Goal: Use online tool/utility: Utilize a website feature to perform a specific function

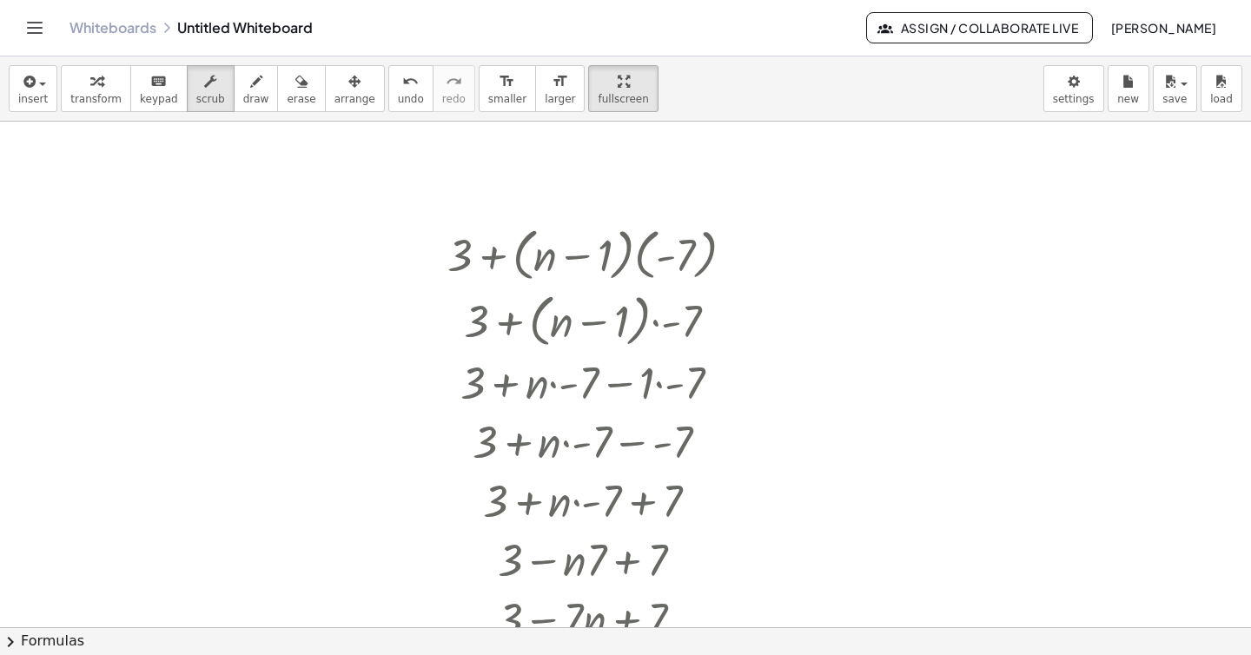
scroll to position [100, 0]
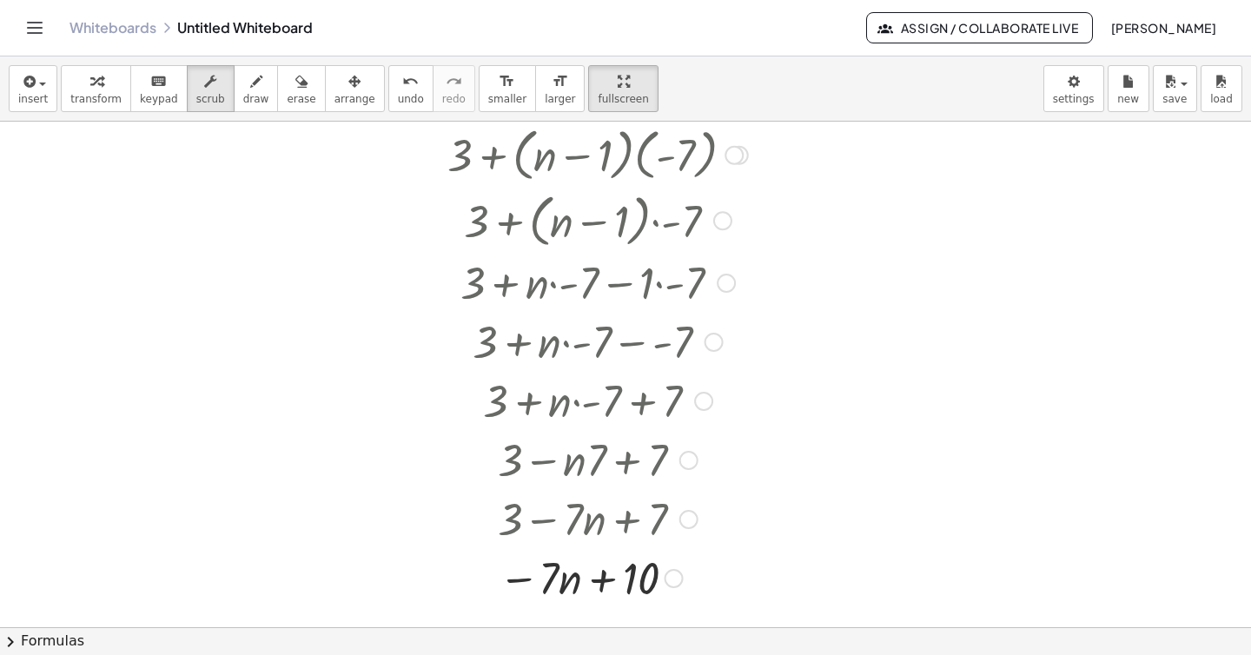
click at [621, 152] on div at bounding box center [598, 154] width 318 height 66
click at [341, 93] on span "arrange" at bounding box center [355, 99] width 41 height 12
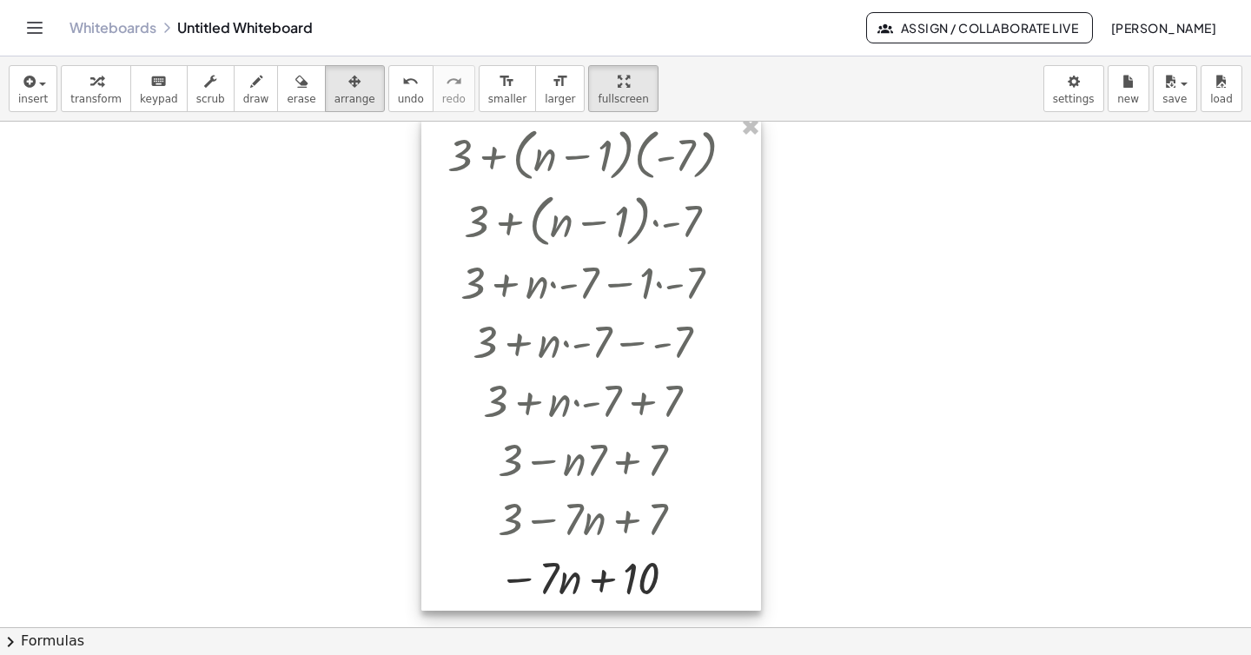
click at [608, 206] on div at bounding box center [591, 363] width 340 height 494
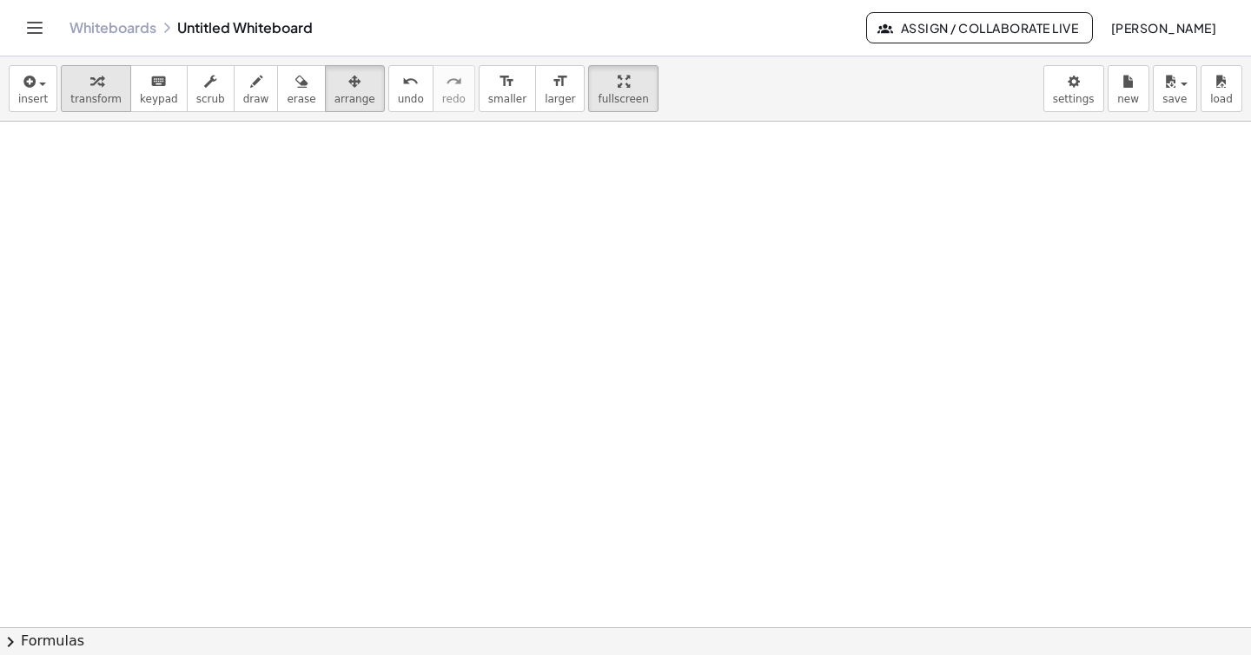
click at [81, 90] on button "transform" at bounding box center [96, 88] width 70 height 47
click at [132, 253] on div at bounding box center [625, 527] width 1251 height 1011
click at [266, 293] on div at bounding box center [267, 286] width 236 height 59
click at [252, 292] on div at bounding box center [267, 286] width 236 height 59
click at [362, 288] on div at bounding box center [368, 288] width 19 height 19
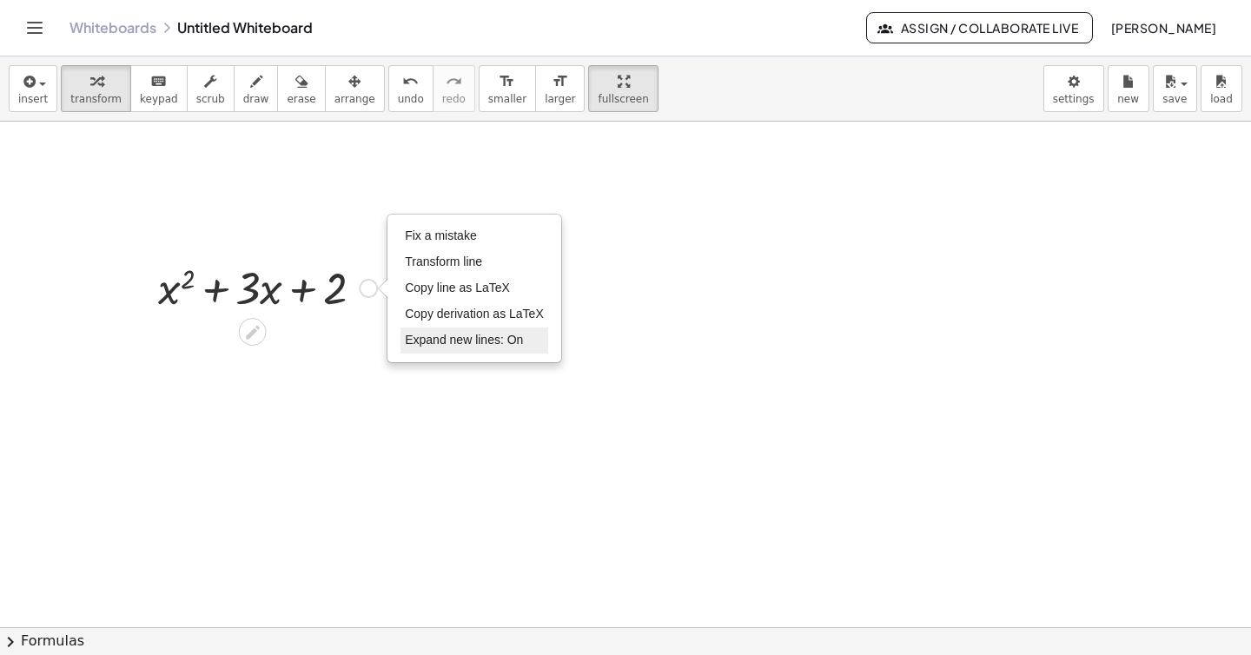
click at [421, 341] on span "Expand new lines: On" at bounding box center [464, 340] width 118 height 14
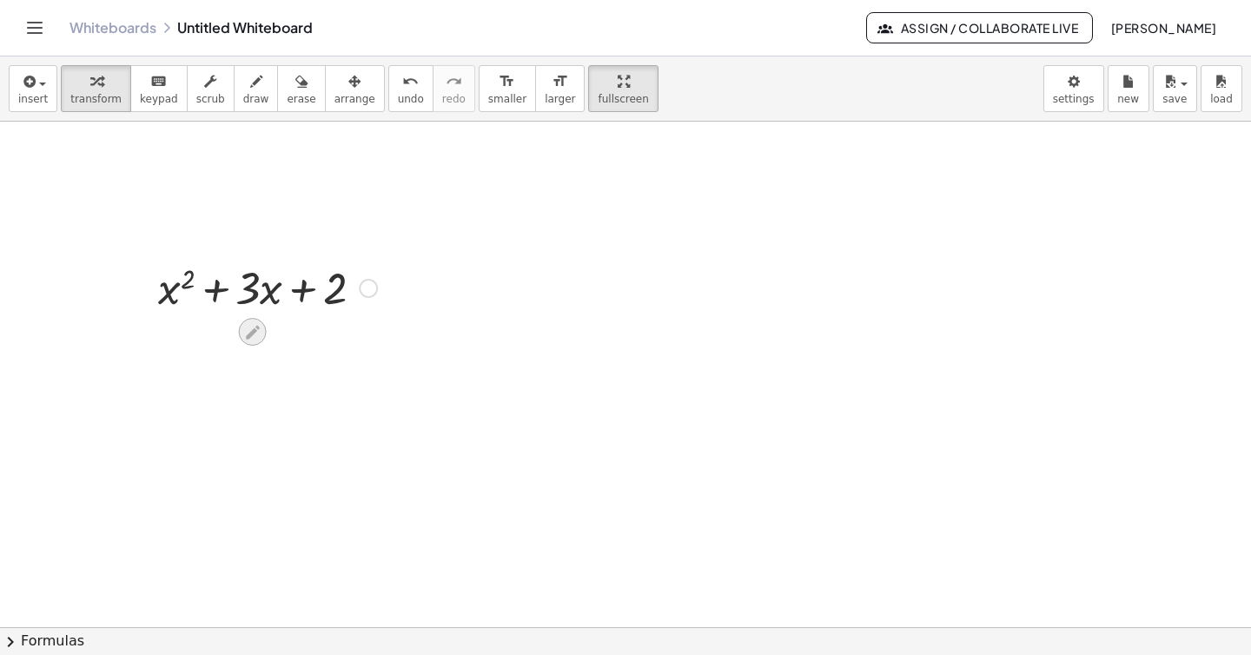
click at [254, 335] on icon at bounding box center [252, 332] width 18 height 18
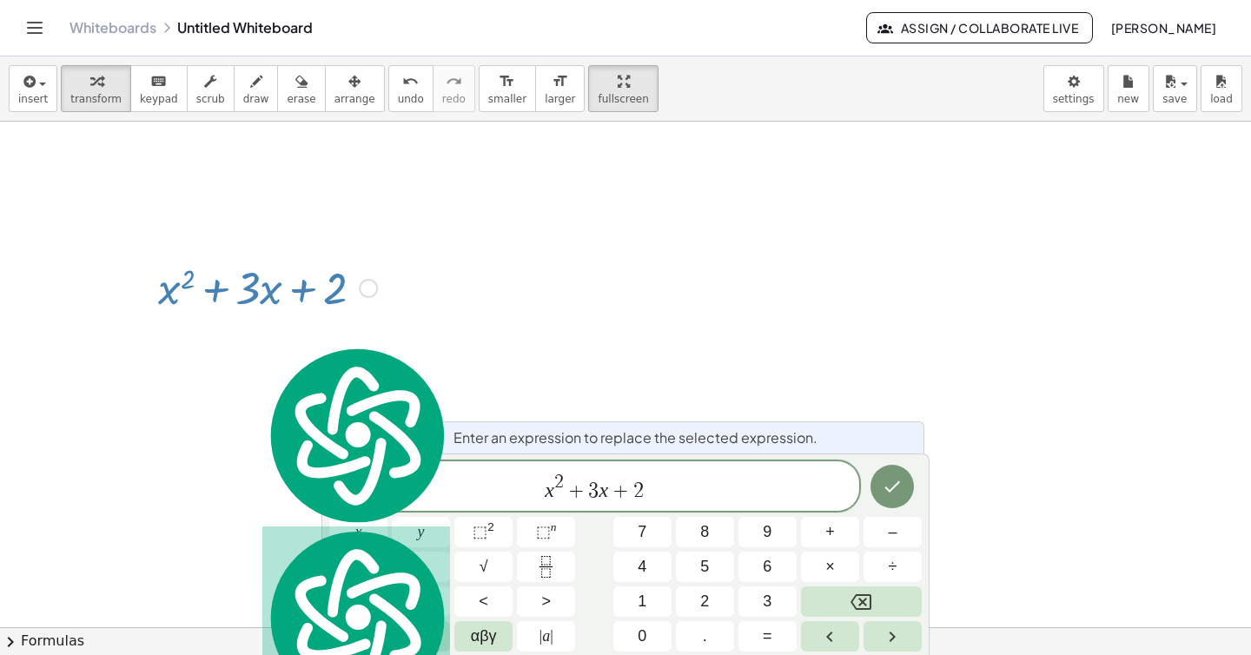
click at [254, 335] on icon at bounding box center [252, 332] width 18 height 18
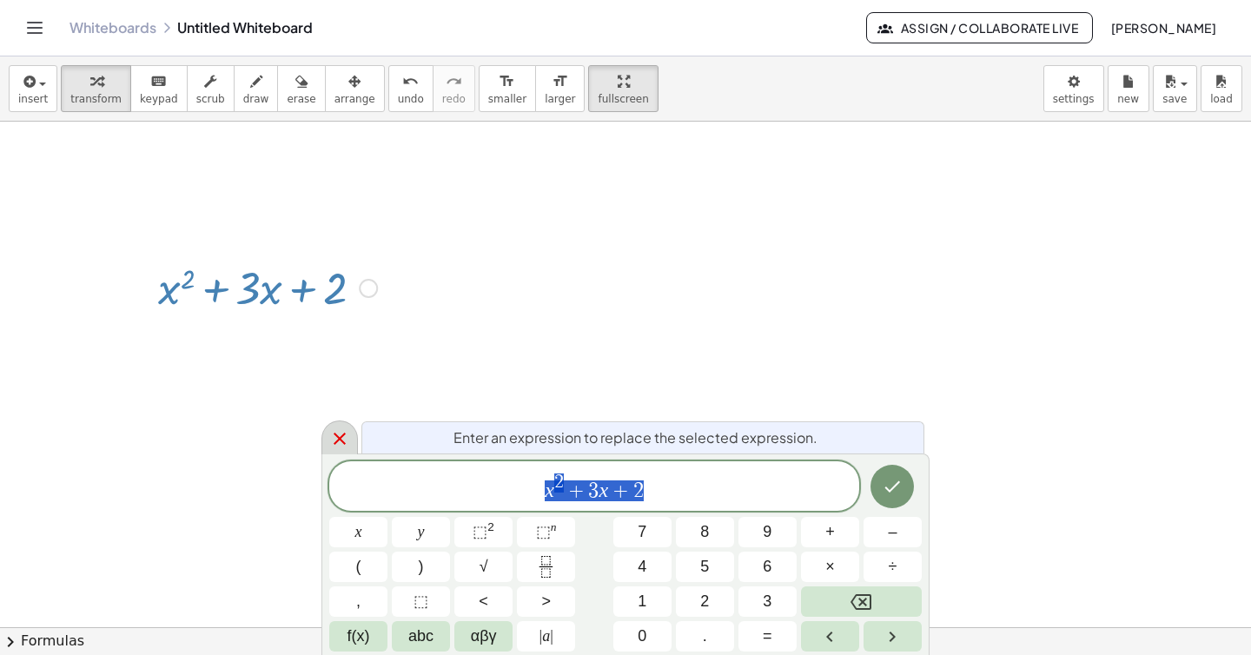
click at [335, 430] on icon at bounding box center [339, 438] width 21 height 21
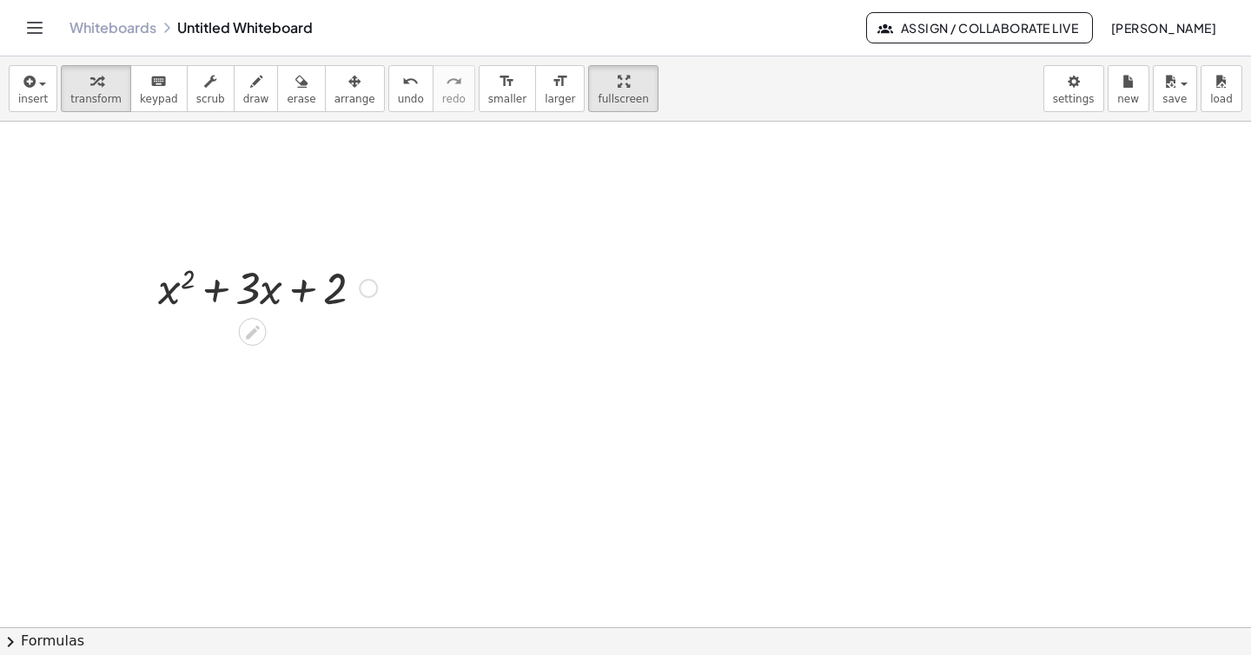
click at [254, 294] on div at bounding box center [267, 286] width 236 height 59
drag, startPoint x: 254, startPoint y: 294, endPoint x: 399, endPoint y: 174, distance: 188.2
click at [364, 86] on button "arrange" at bounding box center [355, 88] width 60 height 47
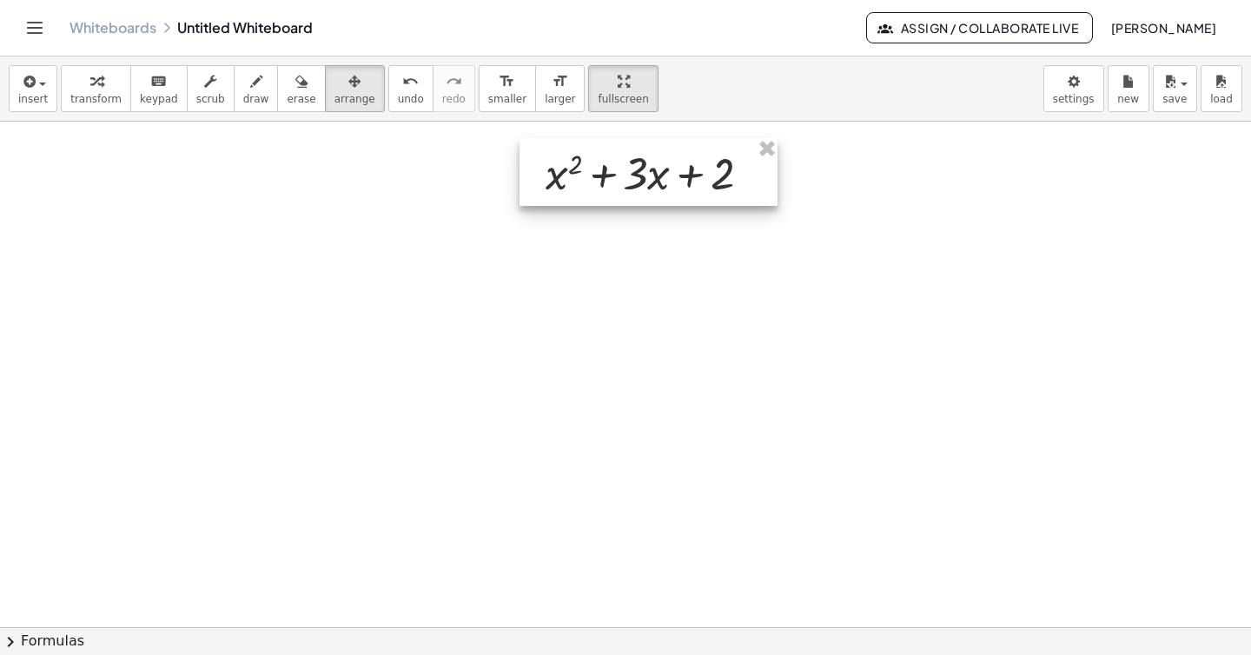
drag, startPoint x: 290, startPoint y: 278, endPoint x: 651, endPoint y: 159, distance: 379.7
click at [654, 162] on div at bounding box center [649, 172] width 258 height 68
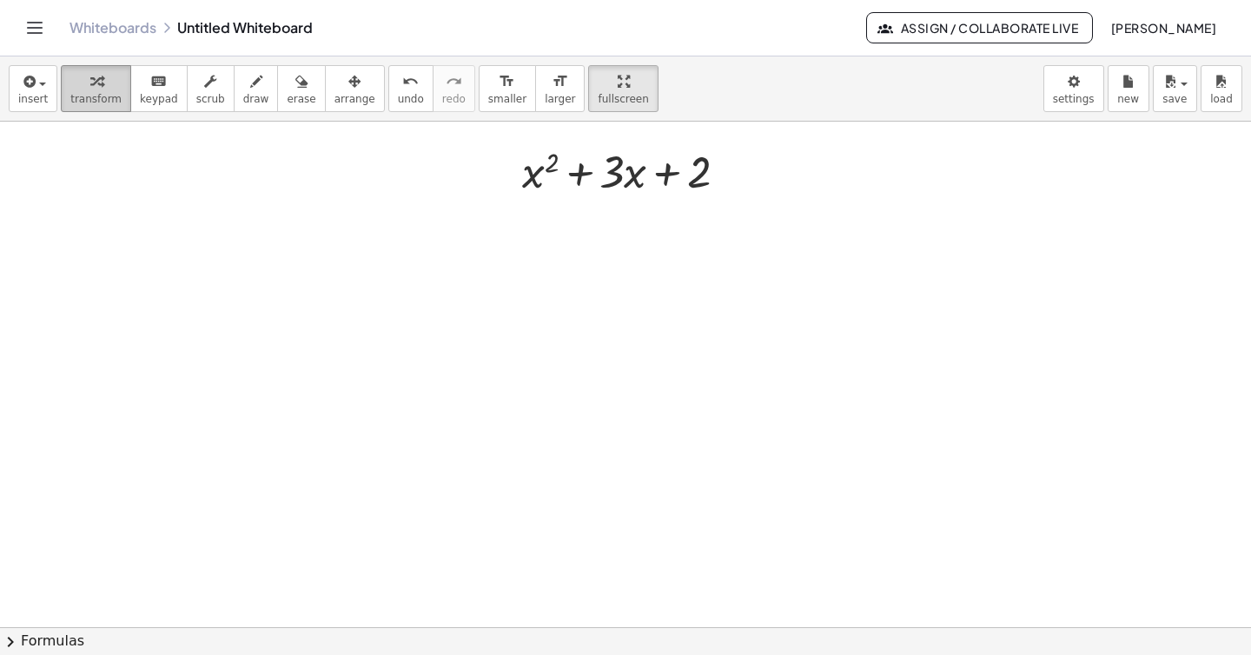
click at [90, 87] on icon "button" at bounding box center [96, 81] width 12 height 21
click at [538, 177] on div at bounding box center [632, 170] width 236 height 59
click at [703, 177] on div at bounding box center [632, 170] width 236 height 59
drag, startPoint x: 530, startPoint y: 178, endPoint x: 480, endPoint y: 178, distance: 49.5
click at [616, 208] on icon at bounding box center [616, 216] width 18 height 18
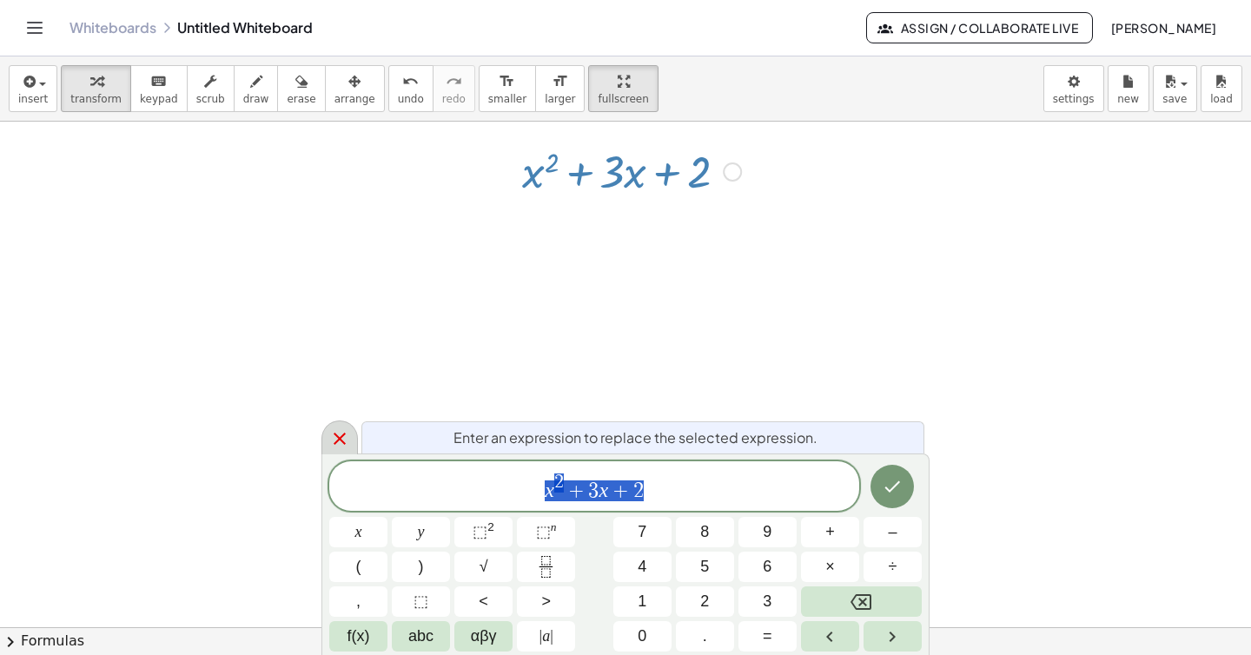
click at [347, 426] on div at bounding box center [339, 438] width 36 height 34
